Goal: Transaction & Acquisition: Purchase product/service

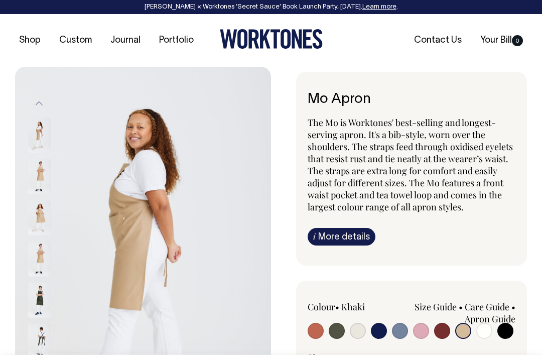
select select "Khaki"
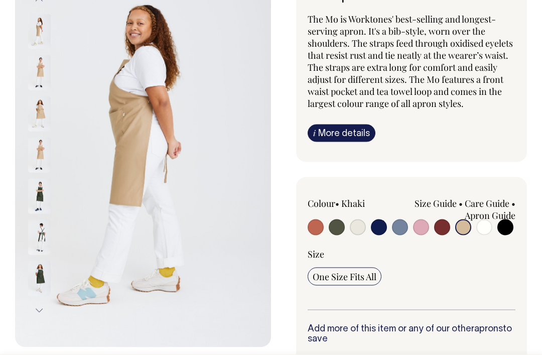
click at [486, 232] on input "radio" at bounding box center [484, 227] width 16 height 16
radio input "true"
select select "Off-White"
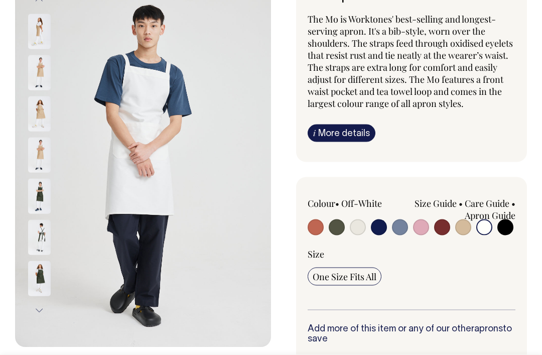
scroll to position [104, 0]
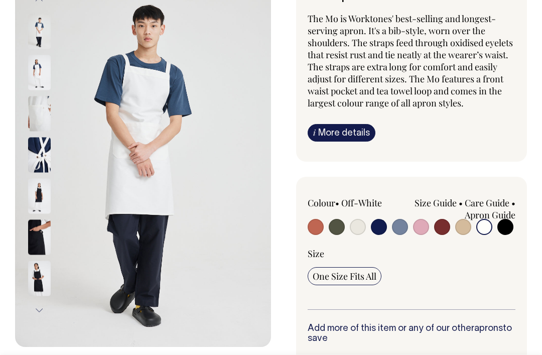
click at [508, 228] on input "radio" at bounding box center [506, 227] width 16 height 16
radio input "true"
select select "Black"
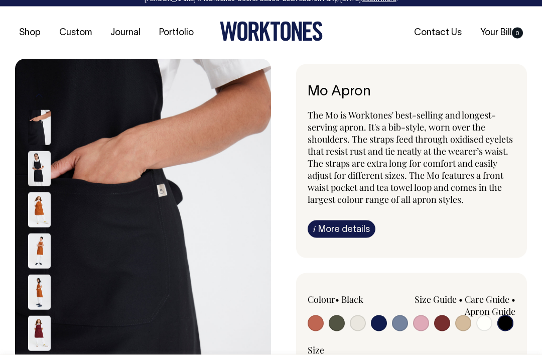
click at [358, 235] on link "i More details" at bounding box center [342, 229] width 68 height 18
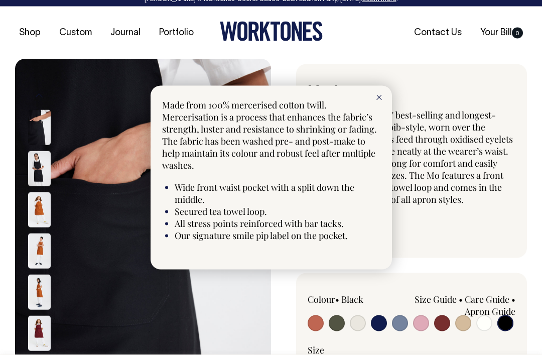
scroll to position [8, 0]
click at [456, 161] on div at bounding box center [271, 177] width 542 height 355
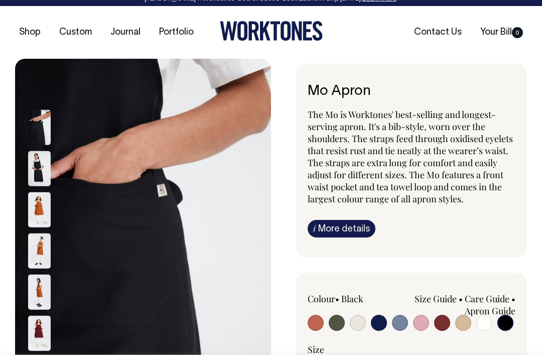
click at [374, 109] on span "The Mo is Worktones' best-selling and longest-serving apron. It's a bib-style, …" at bounding box center [410, 156] width 205 height 96
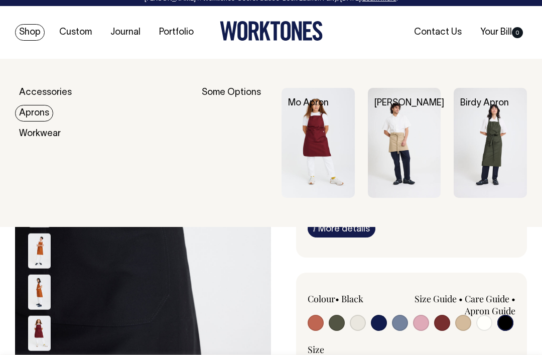
click at [33, 114] on link "Aprons" at bounding box center [34, 113] width 38 height 17
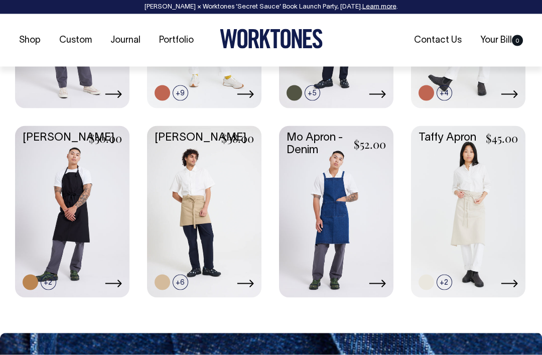
scroll to position [645, 0]
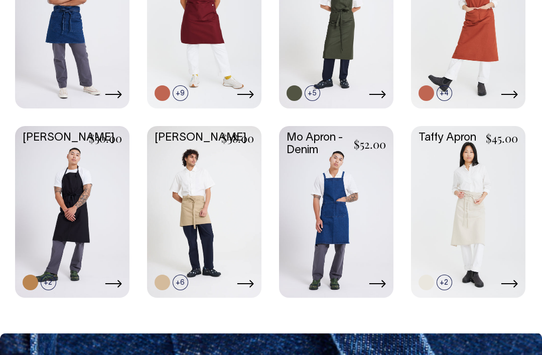
click at [43, 217] on link at bounding box center [72, 211] width 114 height 170
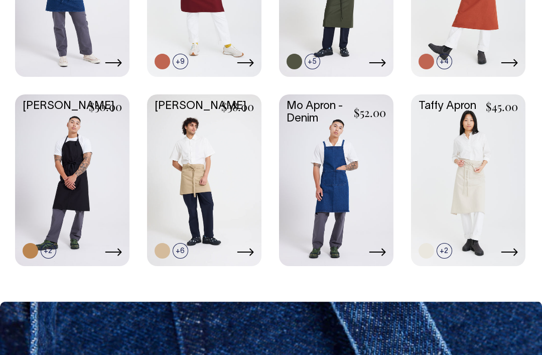
scroll to position [677, 0]
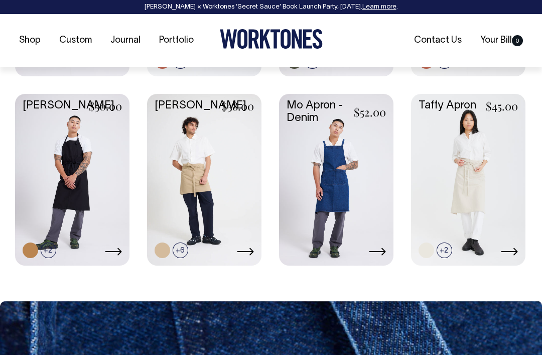
click at [521, 249] on link at bounding box center [468, 179] width 114 height 170
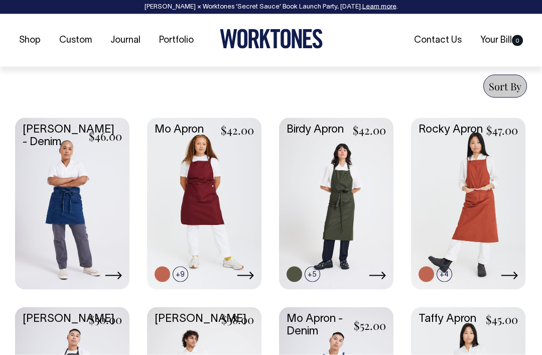
scroll to position [464, 0]
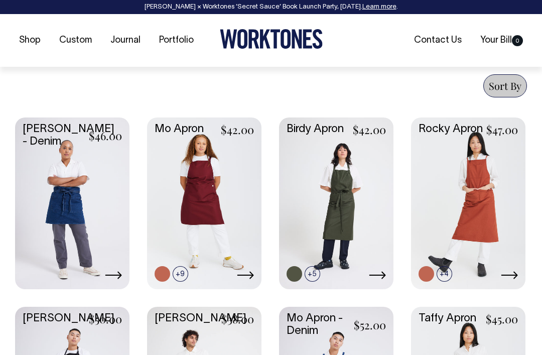
click at [185, 209] on link at bounding box center [204, 202] width 114 height 170
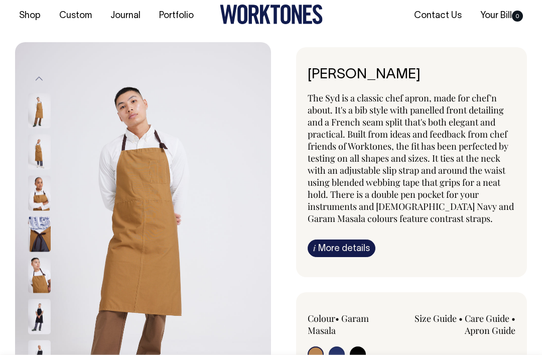
scroll to position [95, 0]
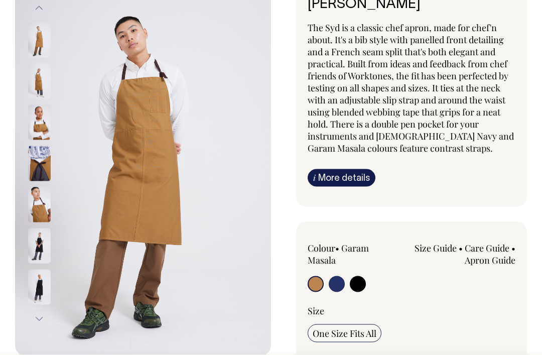
click at [36, 248] on img at bounding box center [39, 246] width 23 height 35
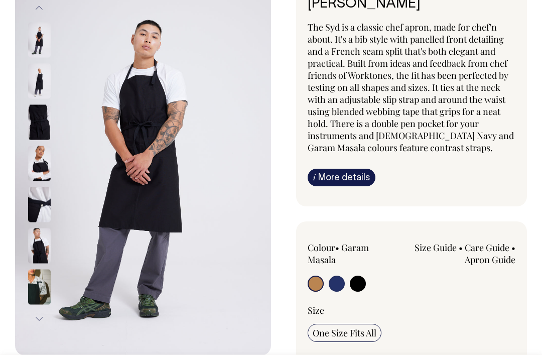
click at [39, 260] on img at bounding box center [39, 245] width 23 height 35
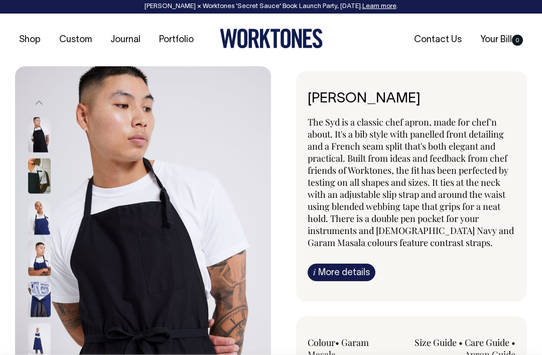
scroll to position [0, 0]
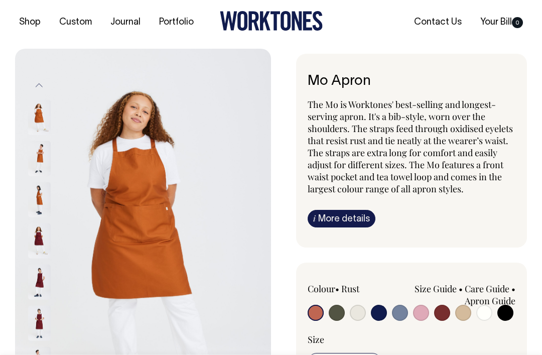
scroll to position [19, 0]
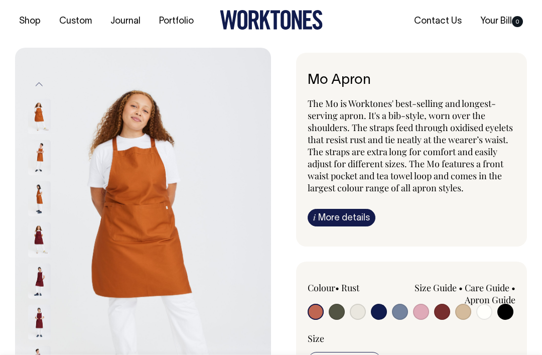
click at [37, 202] on img at bounding box center [39, 198] width 23 height 35
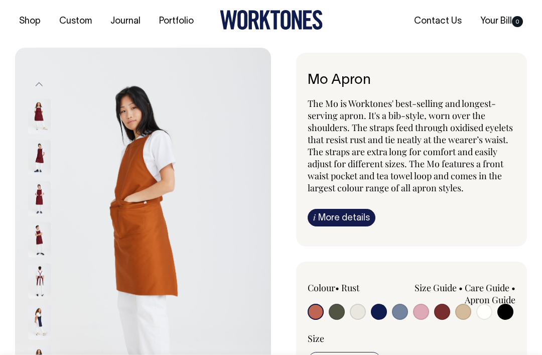
click at [37, 215] on img at bounding box center [39, 198] width 23 height 35
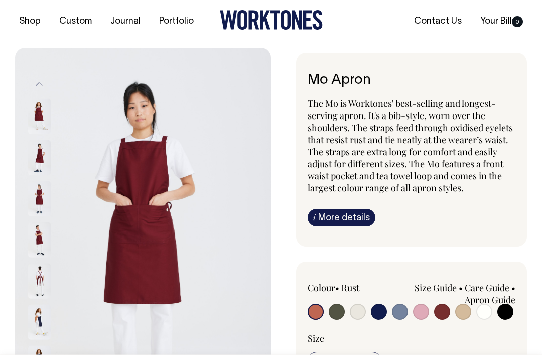
click at [38, 240] on img at bounding box center [39, 239] width 23 height 35
click at [30, 270] on img at bounding box center [39, 280] width 23 height 35
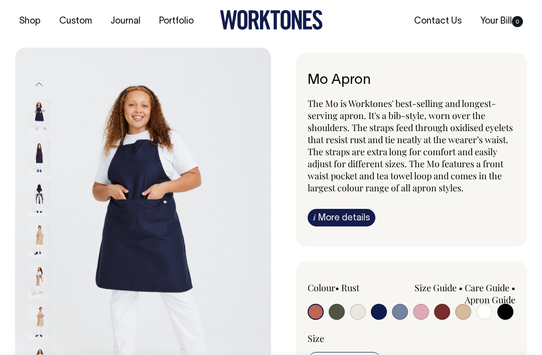
click at [33, 284] on img at bounding box center [39, 280] width 23 height 35
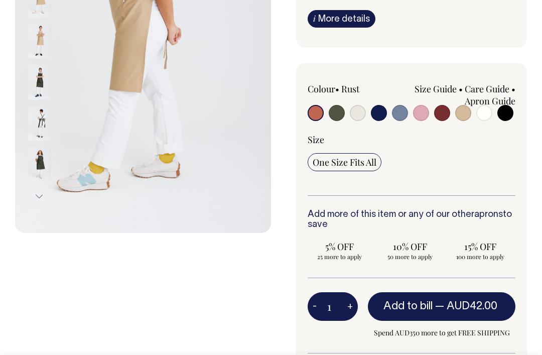
scroll to position [177, 0]
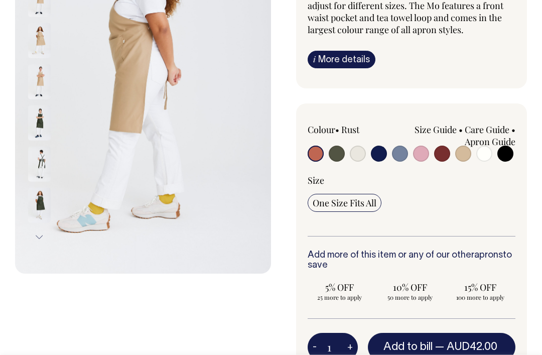
click at [34, 228] on button "Next" at bounding box center [39, 236] width 15 height 23
click at [35, 231] on button "Next" at bounding box center [39, 236] width 15 height 23
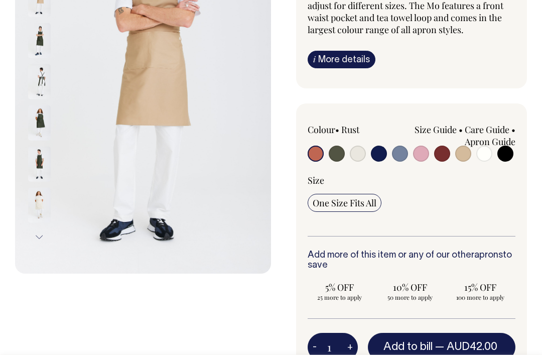
click at [32, 238] on button "Next" at bounding box center [39, 236] width 15 height 23
click at [34, 233] on button "Next" at bounding box center [39, 236] width 15 height 23
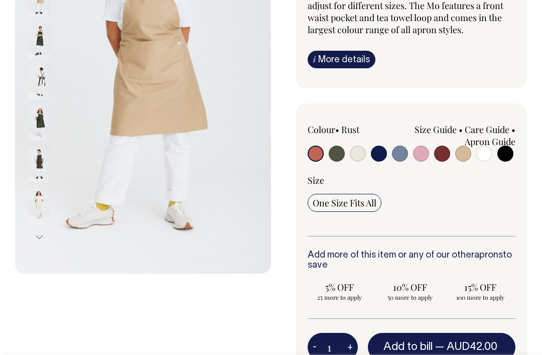
click at [36, 237] on button "Next" at bounding box center [39, 236] width 15 height 23
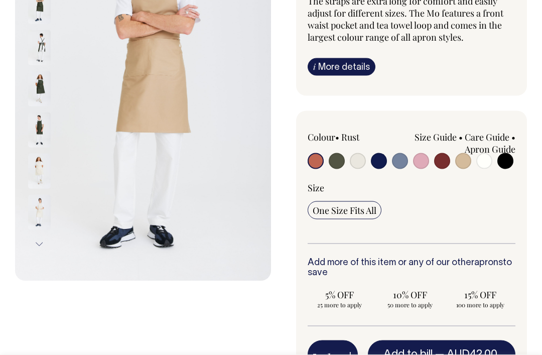
scroll to position [162, 0]
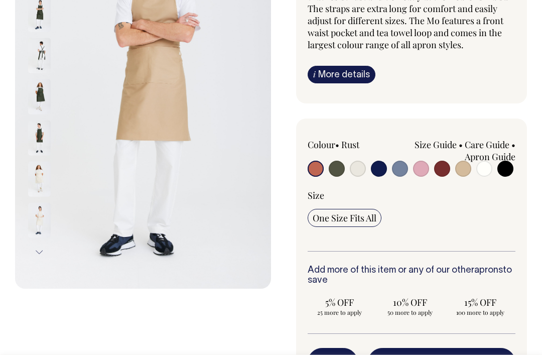
click at [506, 173] on input "radio" at bounding box center [506, 169] width 16 height 16
radio input "true"
select select "Black"
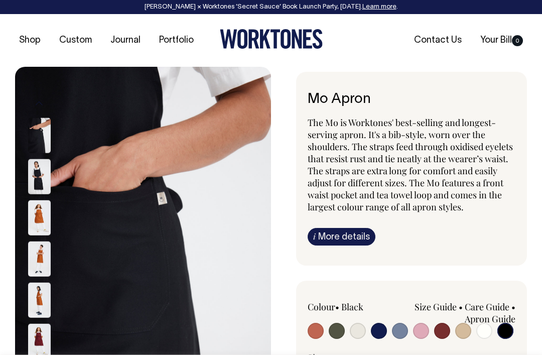
click at [36, 164] on img at bounding box center [39, 176] width 23 height 35
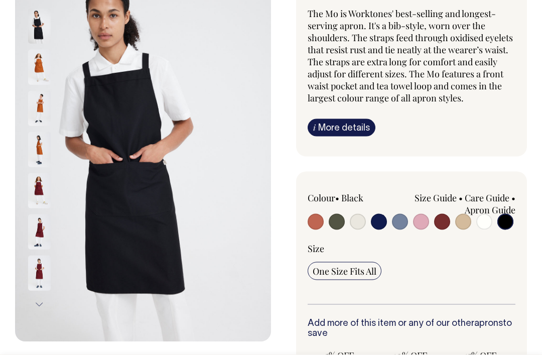
scroll to position [148, 0]
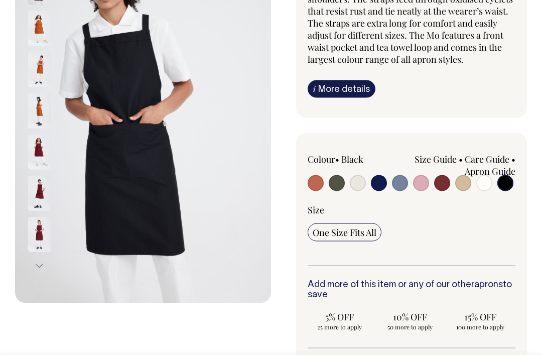
click at [372, 232] on span "One Size Fits All" at bounding box center [345, 232] width 64 height 12
click at [372, 232] on input "One Size Fits All" at bounding box center [345, 232] width 74 height 18
click at [382, 230] on input "One Size Fits All" at bounding box center [345, 232] width 74 height 18
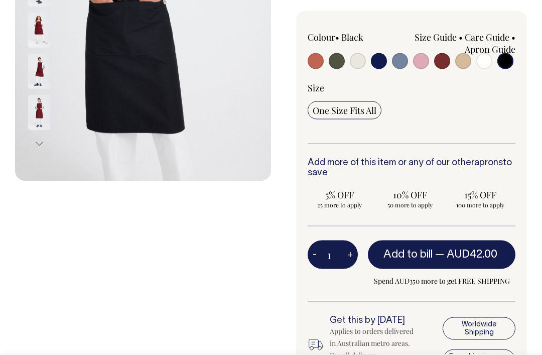
scroll to position [269, 0]
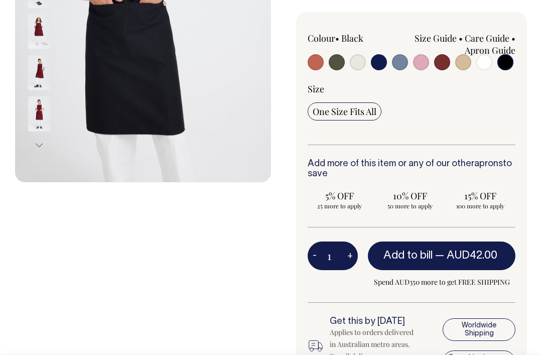
click at [477, 255] on span "AUD42.00" at bounding box center [472, 256] width 51 height 10
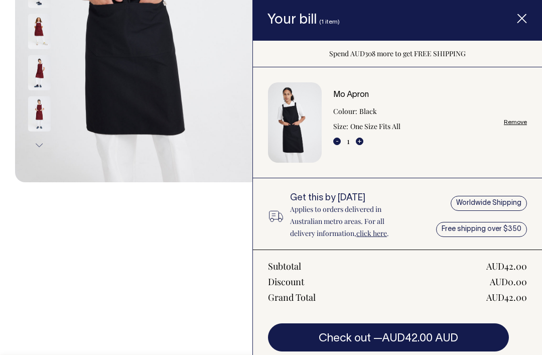
click at [370, 138] on div "Mo Apron Colour: Black Size: One Size Fits All - 1 +" at bounding box center [366, 119] width 67 height 56
click at [362, 139] on button "+" at bounding box center [360, 142] width 8 height 8
click at [367, 141] on div "Mo Apron Colour: Black Size: One Size Fits All - 1 +" at bounding box center [366, 119] width 67 height 56
click at [363, 141] on button "+" at bounding box center [360, 142] width 8 height 8
type input "2"
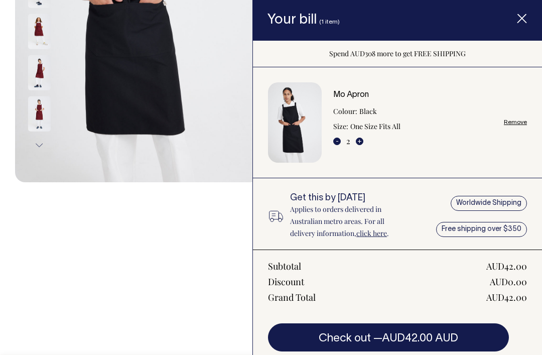
click at [357, 143] on button "+" at bounding box center [360, 142] width 8 height 8
click at [361, 142] on button "+" at bounding box center [360, 142] width 8 height 8
click at [362, 142] on button "+" at bounding box center [360, 142] width 8 height 8
click at [361, 140] on button "+" at bounding box center [360, 142] width 8 height 8
click at [362, 138] on button "+" at bounding box center [360, 142] width 8 height 8
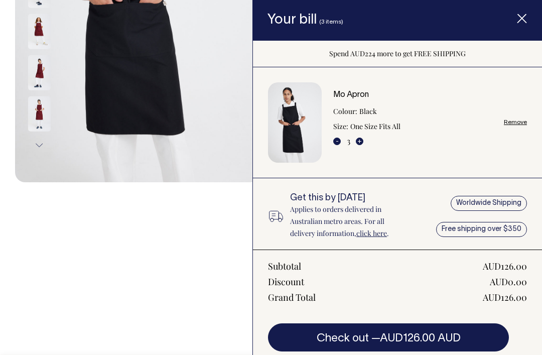
click at [360, 143] on button "+" at bounding box center [360, 142] width 8 height 8
click at [359, 143] on button "+" at bounding box center [360, 142] width 8 height 8
type input "4"
click at [361, 138] on button "+" at bounding box center [360, 142] width 8 height 8
click at [358, 139] on button "+" at bounding box center [360, 142] width 8 height 8
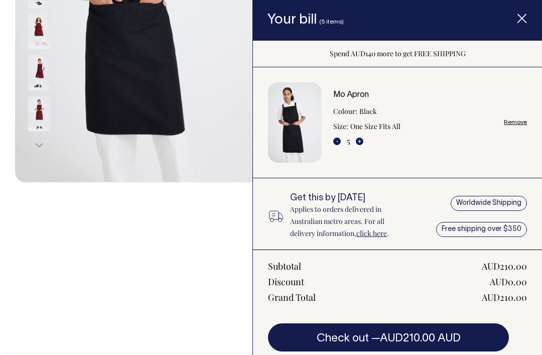
click at [359, 141] on button "+" at bounding box center [360, 142] width 8 height 8
click at [357, 143] on button "+" at bounding box center [360, 142] width 8 height 8
type input "6"
click at [358, 140] on button "+" at bounding box center [360, 142] width 8 height 8
click at [360, 140] on button "+" at bounding box center [360, 142] width 8 height 8
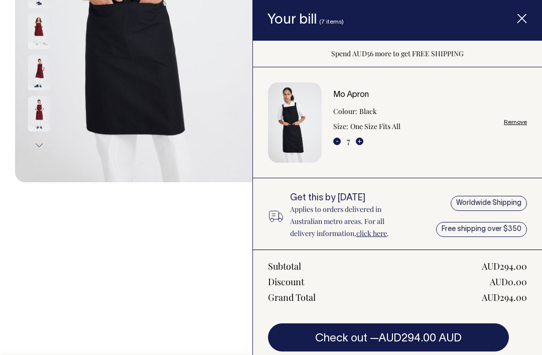
click at [362, 140] on button "+" at bounding box center [360, 142] width 8 height 8
type input "8"
click at [362, 138] on button "+" at bounding box center [360, 142] width 8 height 8
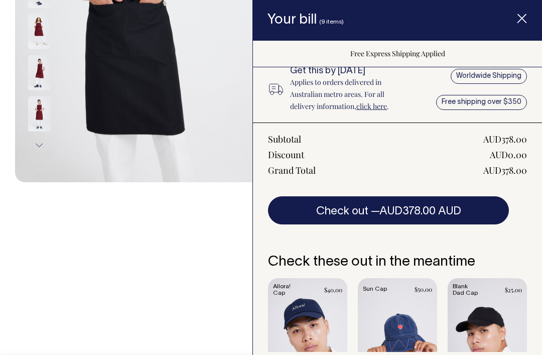
scroll to position [140, 0]
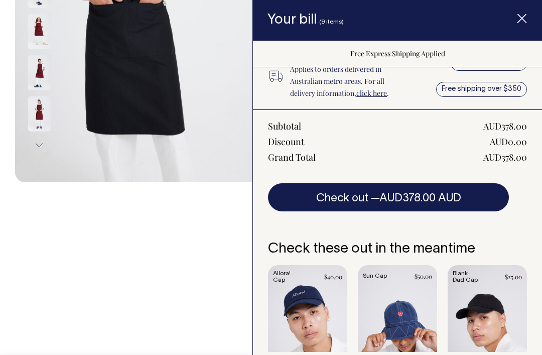
click at [482, 195] on button "Check out — AUD378.00 AUD" at bounding box center [388, 197] width 241 height 28
